Goal: Navigation & Orientation: Find specific page/section

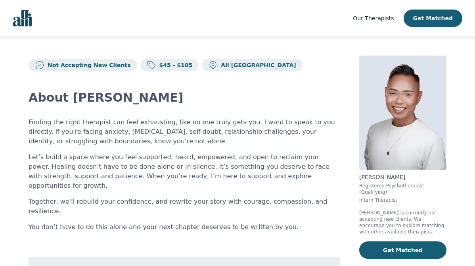
click at [371, 12] on div "Our Therapists Get Matched" at bounding box center [408, 18] width 110 height 17
click at [369, 15] on span "Our Therapists" at bounding box center [373, 18] width 41 height 6
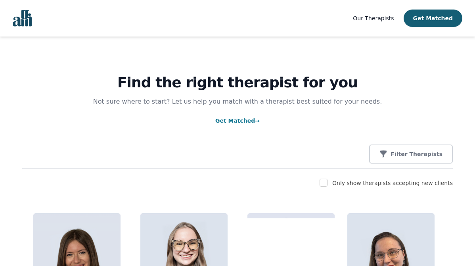
scroll to position [2511, 0]
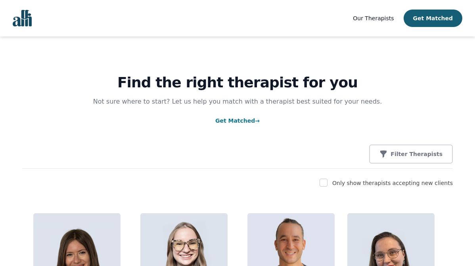
scroll to position [2511, 0]
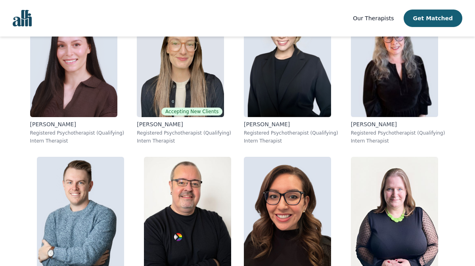
scroll to position [2285, 0]
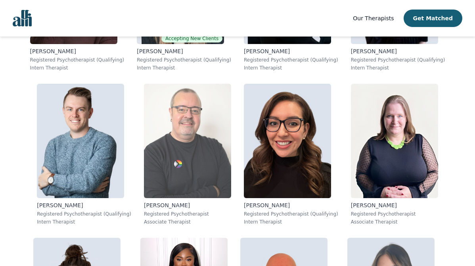
click at [193, 155] on img at bounding box center [187, 141] width 87 height 114
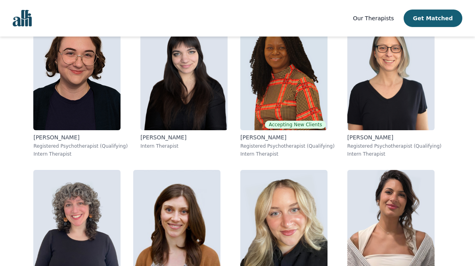
scroll to position [794, 0]
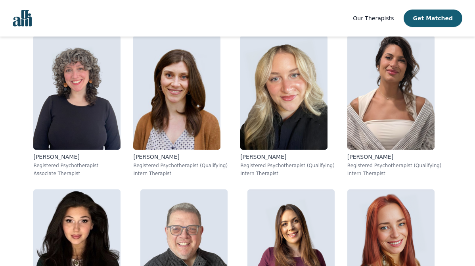
click at [193, 154] on p "Taylor Watson" at bounding box center [180, 157] width 94 height 8
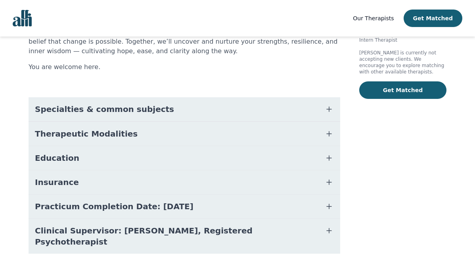
scroll to position [160, 0]
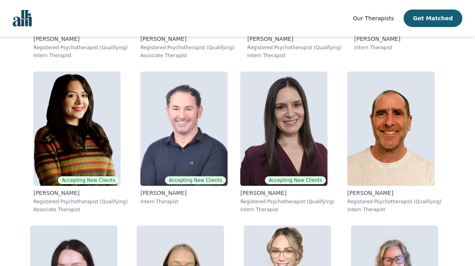
scroll to position [2564, 0]
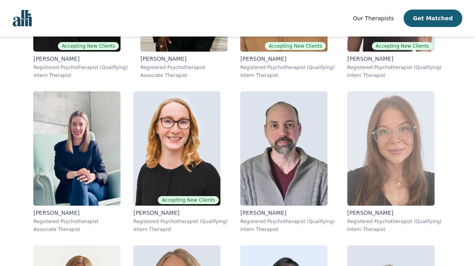
click at [403, 137] on img at bounding box center [391, 148] width 87 height 114
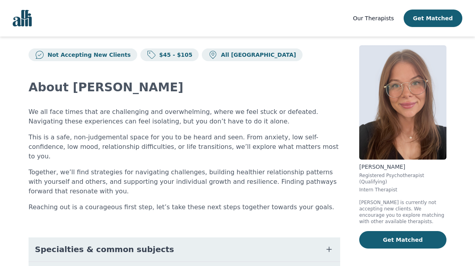
scroll to position [9, 0]
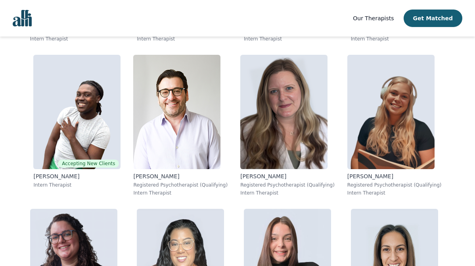
scroll to position [5086, 0]
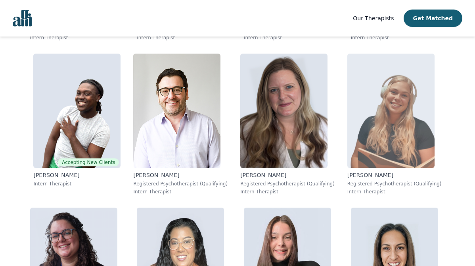
click at [373, 134] on img at bounding box center [391, 111] width 87 height 114
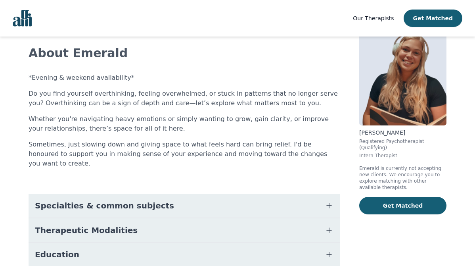
scroll to position [5, 0]
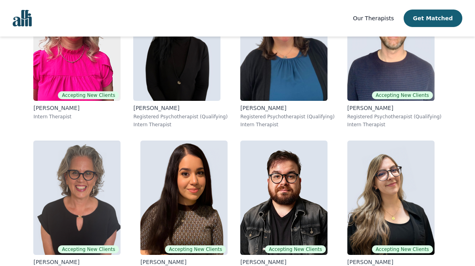
scroll to position [2511, 0]
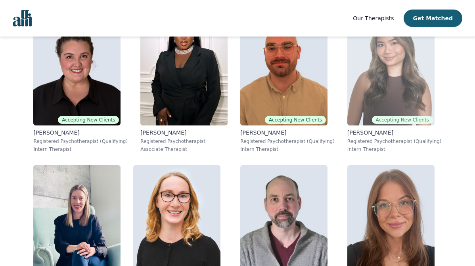
click at [367, 95] on img at bounding box center [391, 68] width 87 height 114
